Goal: Information Seeking & Learning: Learn about a topic

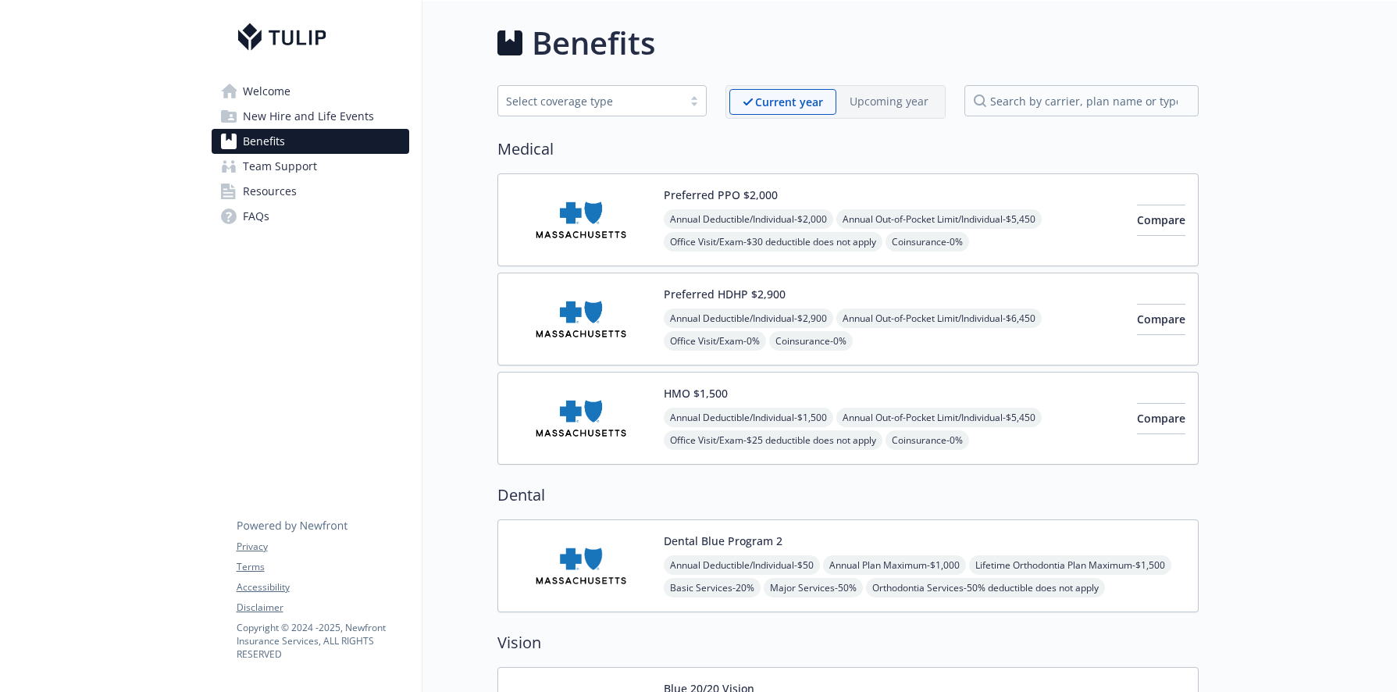
click at [939, 287] on div "Preferred HDHP $2,900 Annual Deductible/Individual - $2,900 Annual Out-of-Pocke…" at bounding box center [894, 319] width 461 height 66
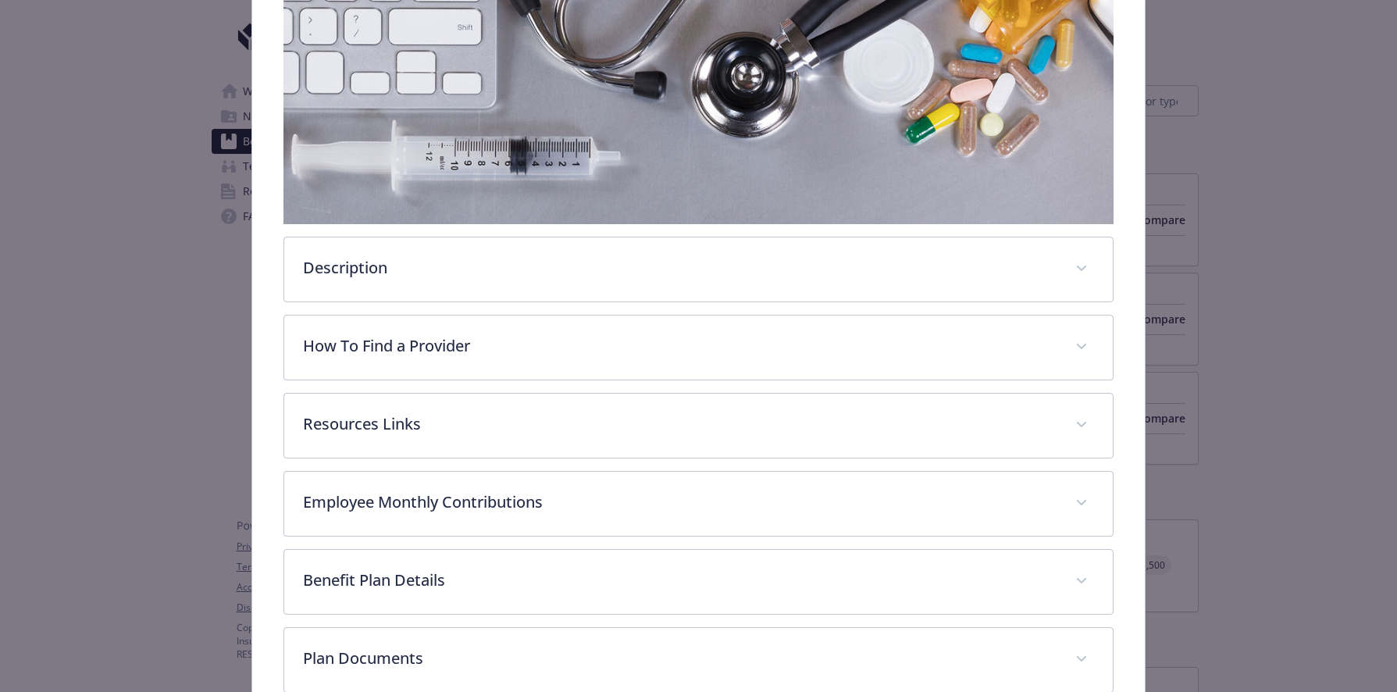
scroll to position [301, 0]
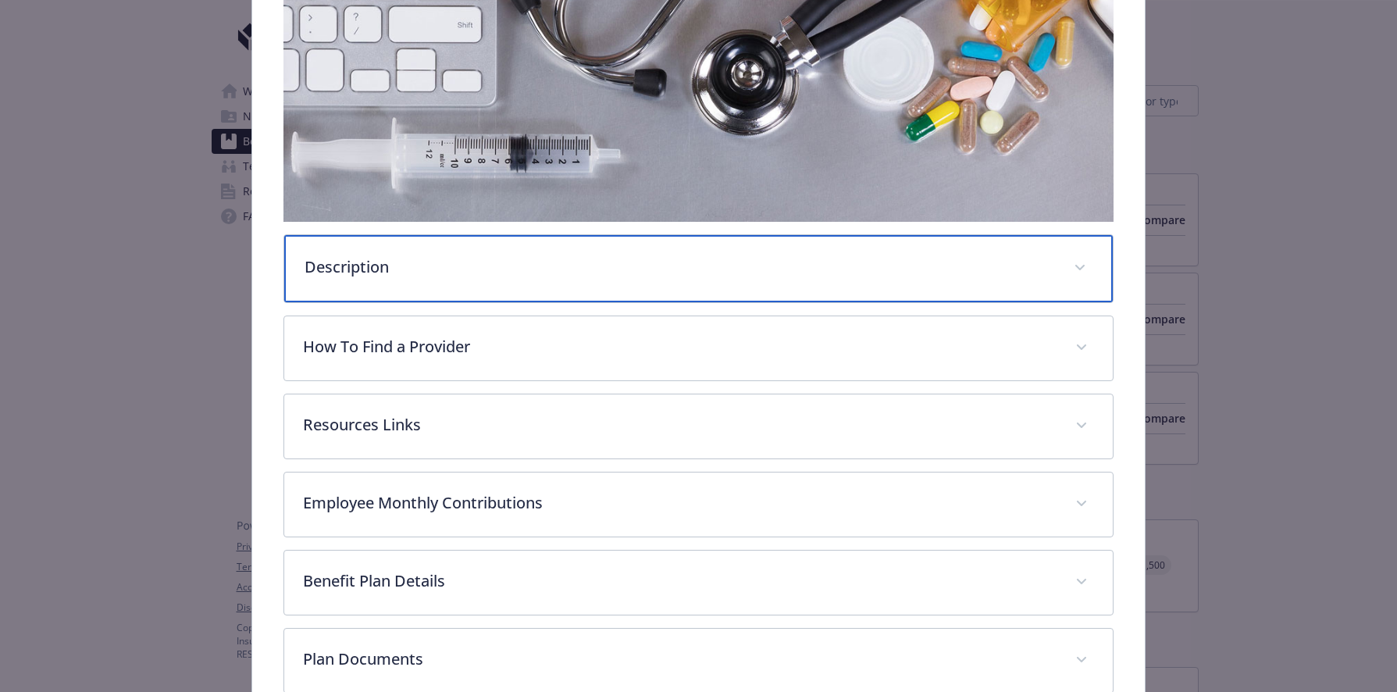
click at [868, 280] on div "Description" at bounding box center [698, 268] width 829 height 67
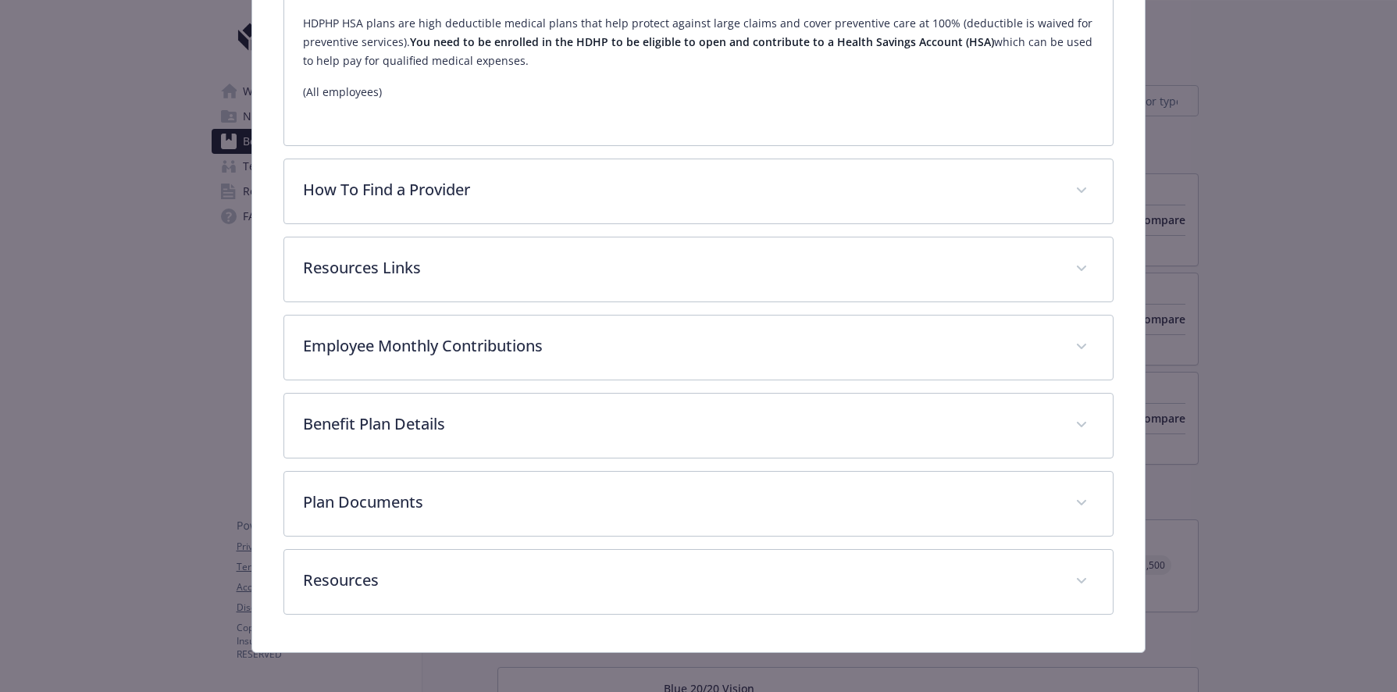
scroll to position [691, 0]
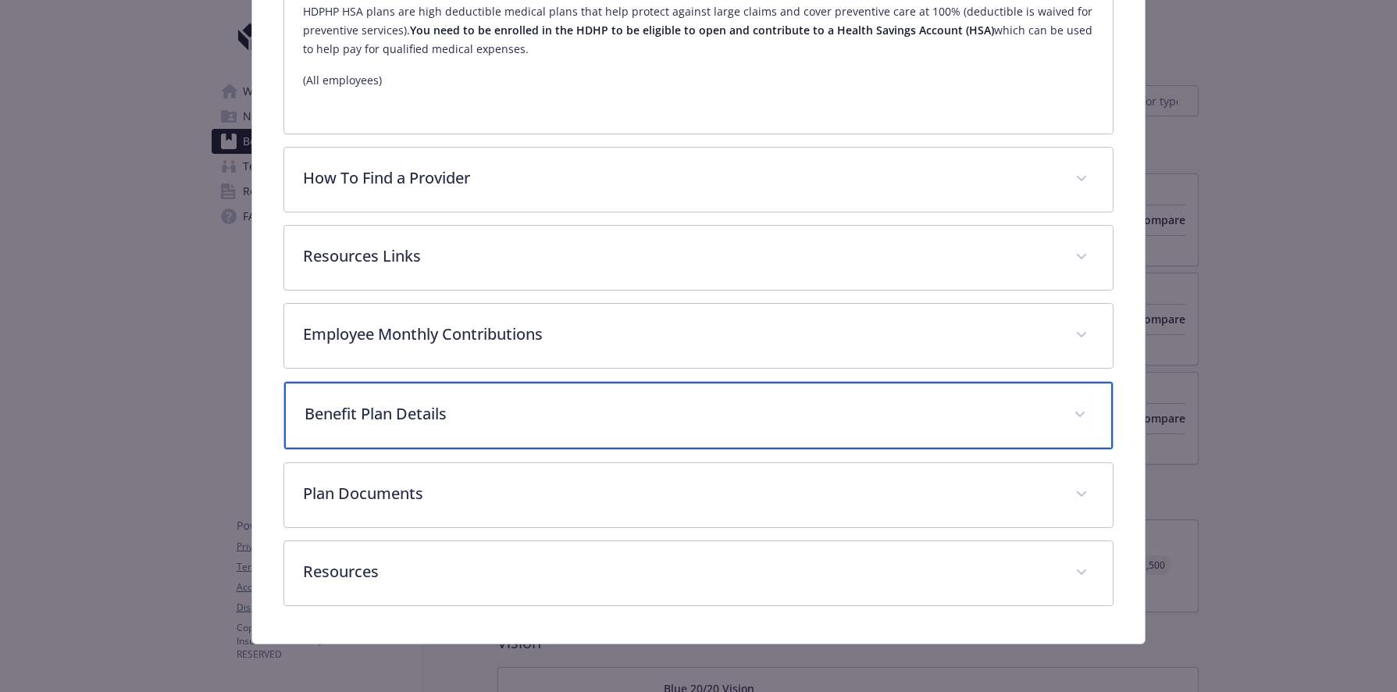
click at [755, 413] on p "Benefit Plan Details" at bounding box center [680, 413] width 751 height 23
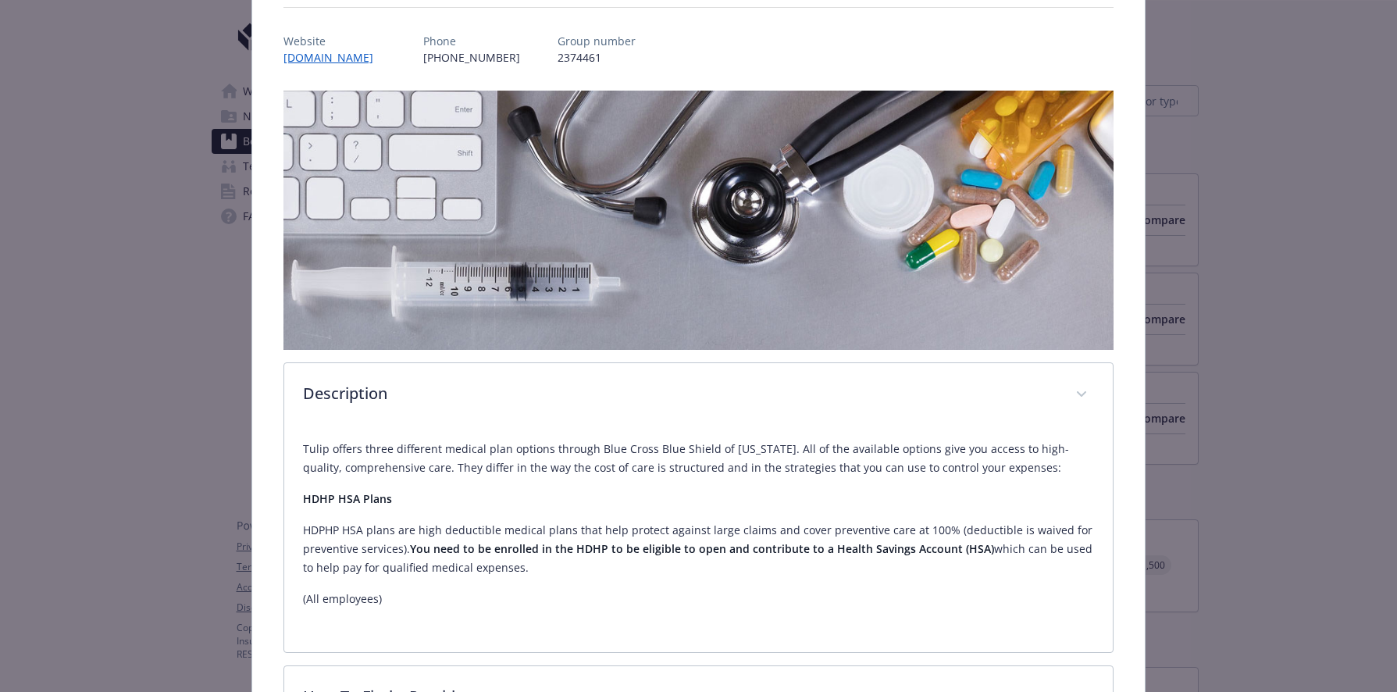
scroll to position [0, 0]
